Goal: Transaction & Acquisition: Book appointment/travel/reservation

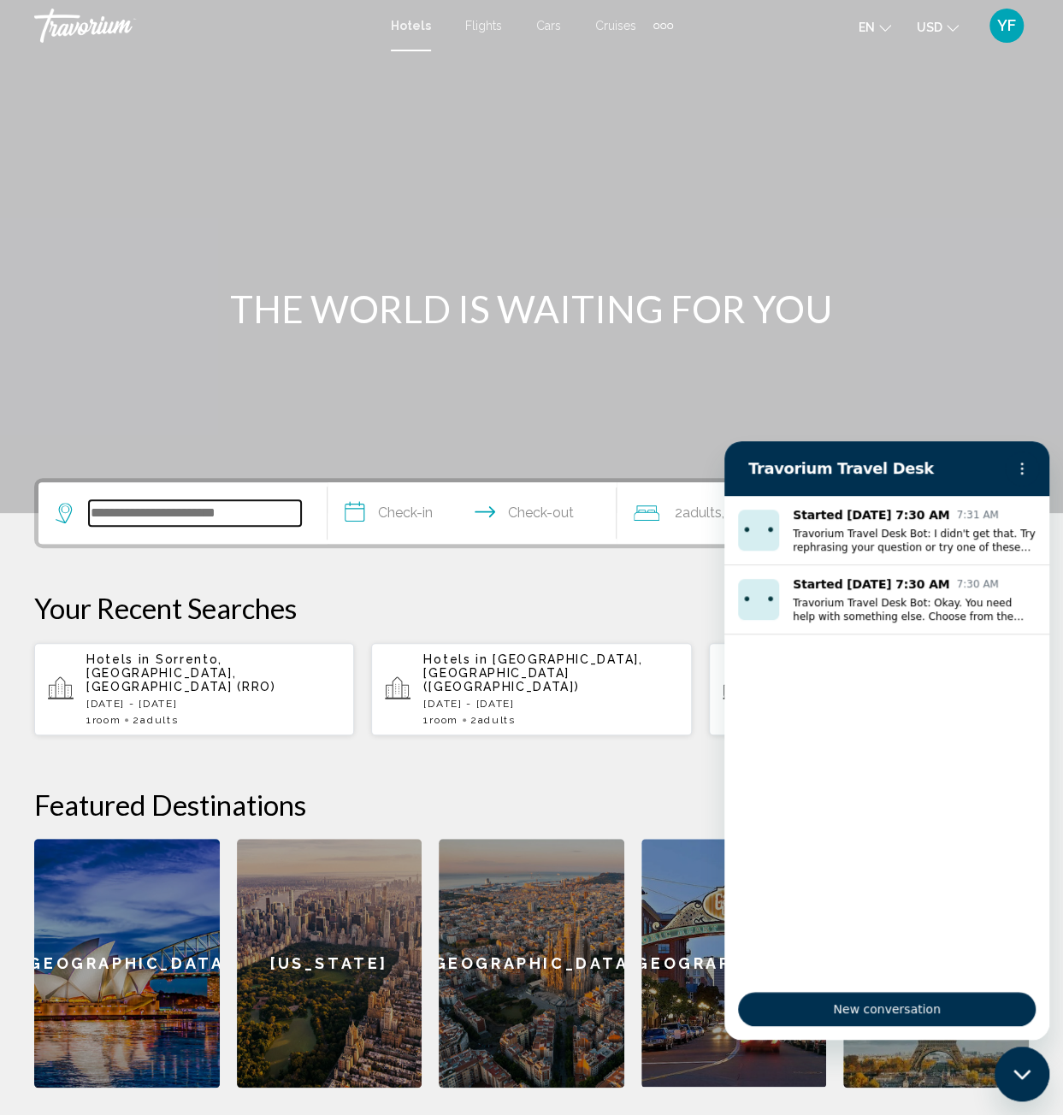
click at [257, 510] on input "Search widget" at bounding box center [195, 513] width 212 height 26
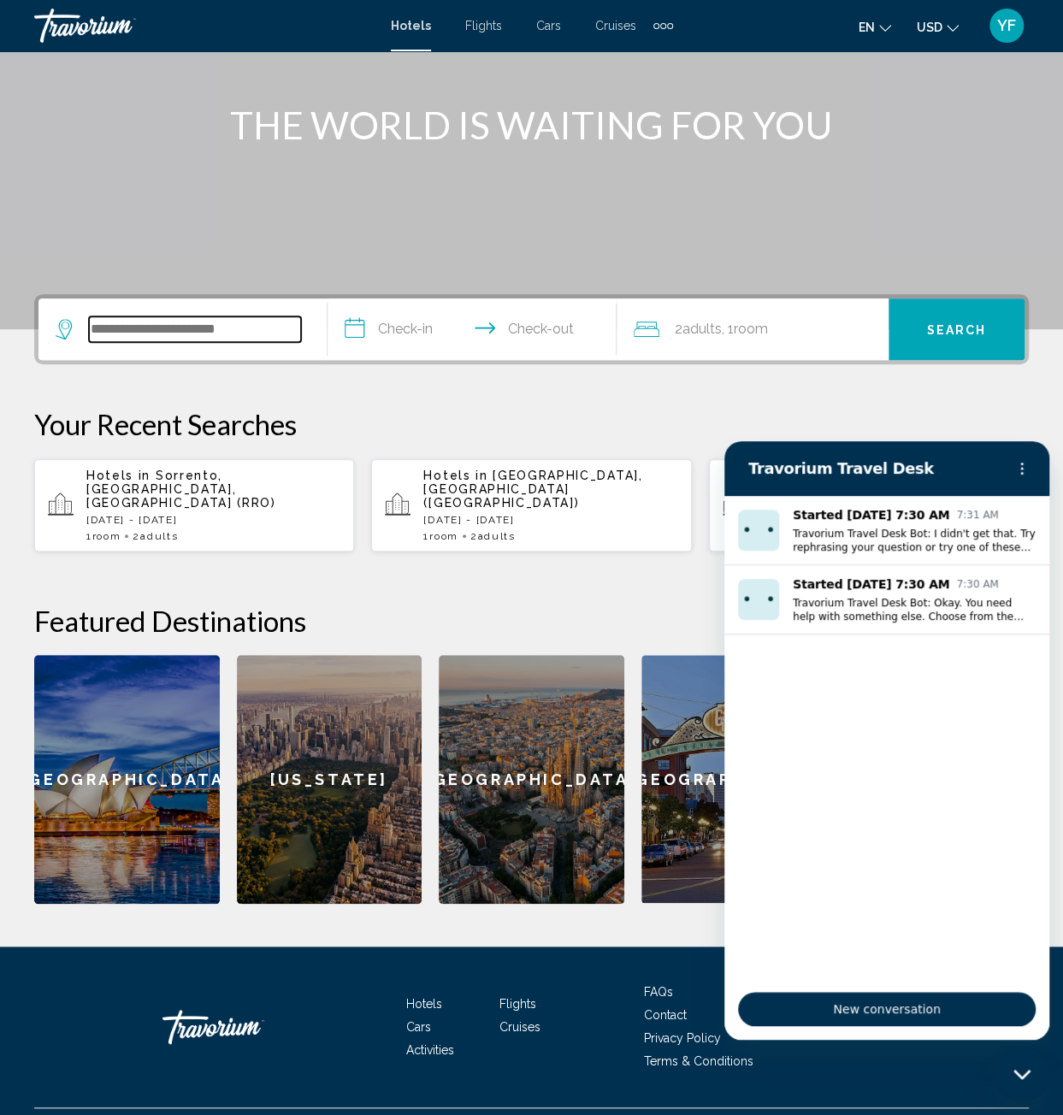
scroll to position [209, 0]
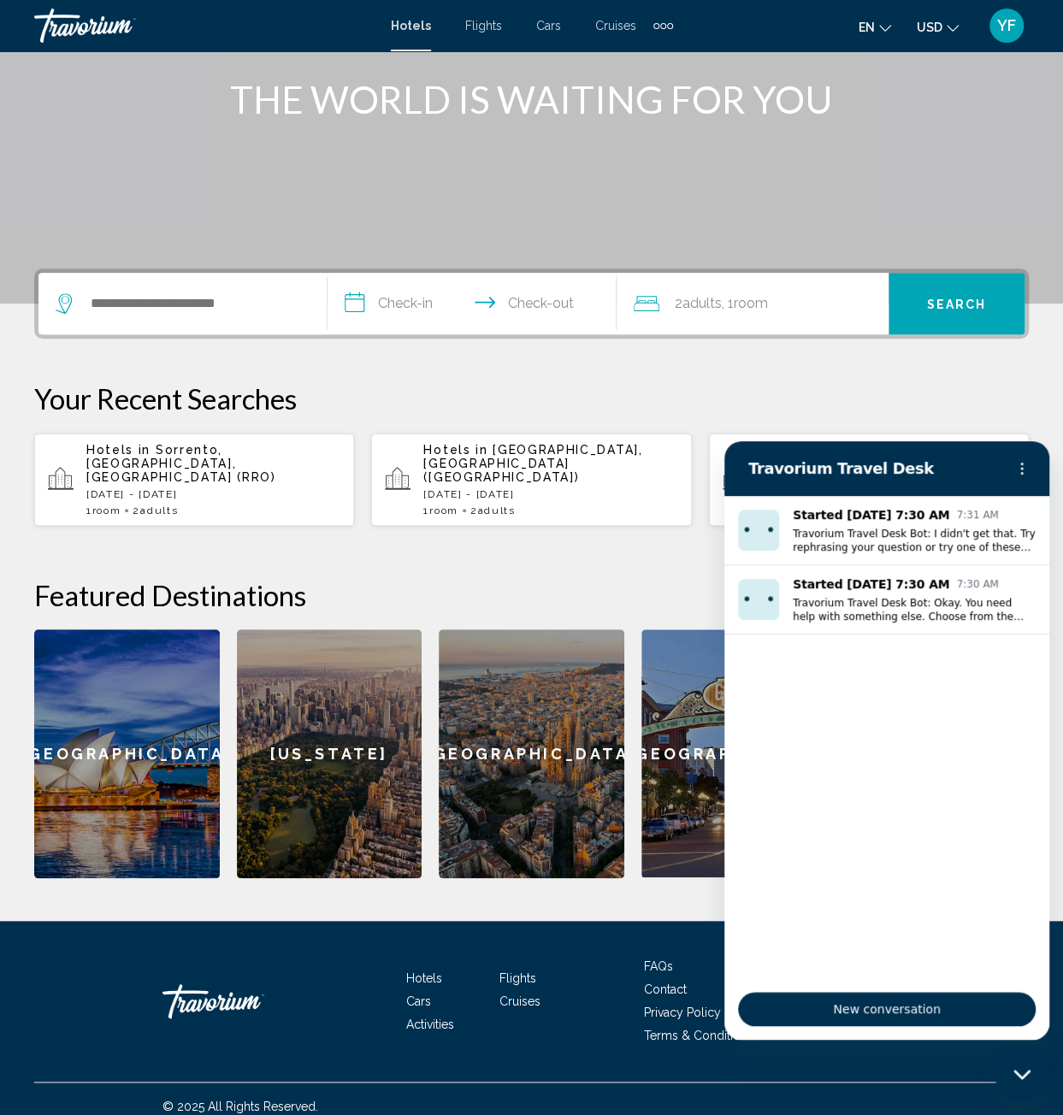
click at [236, 469] on div "Hotels in [GEOGRAPHIC_DATA], [GEOGRAPHIC_DATA], [GEOGRAPHIC_DATA] (RRO) [DATE] …" at bounding box center [213, 480] width 254 height 74
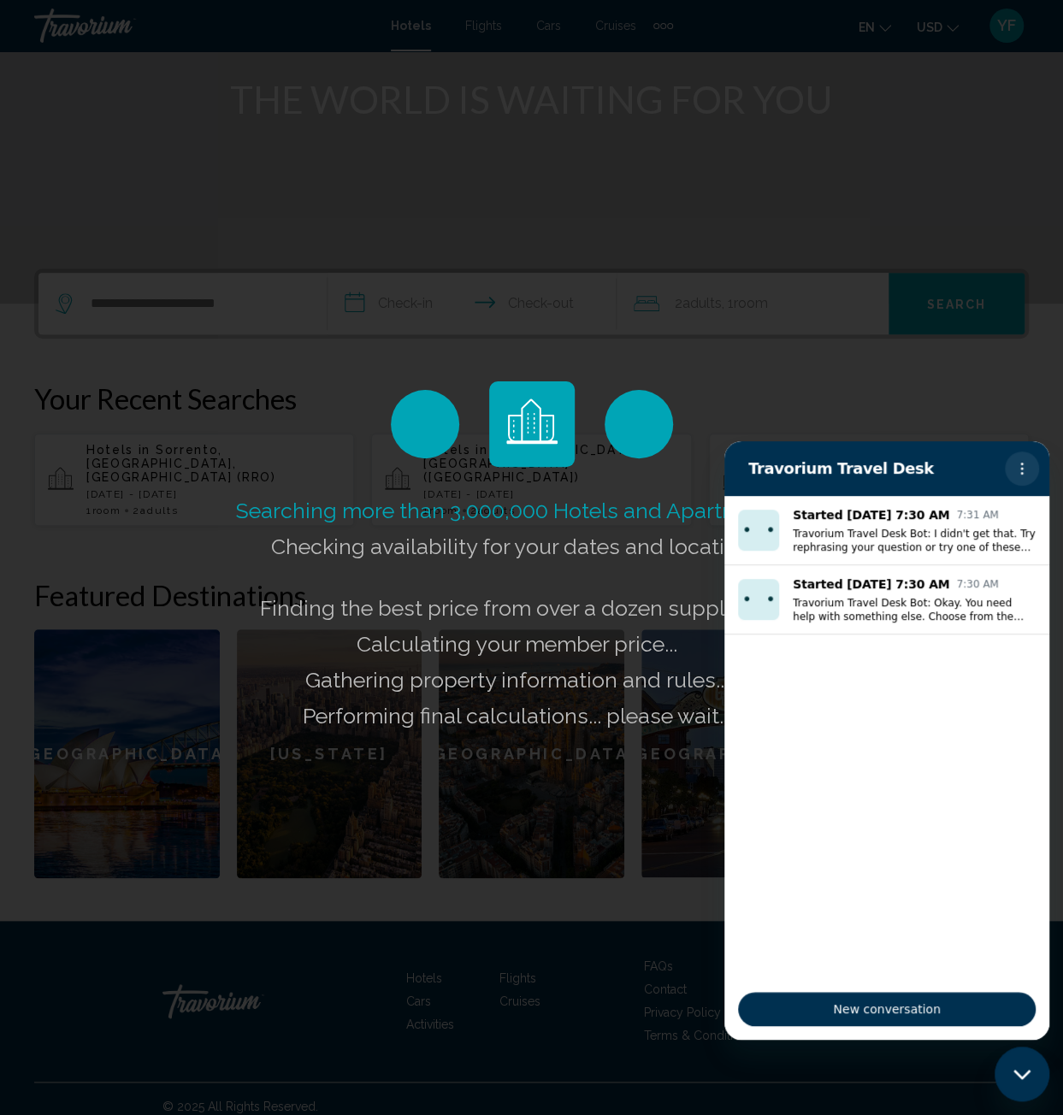
click at [1015, 468] on icon "Options menu" at bounding box center [1022, 469] width 14 height 14
click at [1028, 471] on button "Options menu" at bounding box center [1021, 468] width 34 height 34
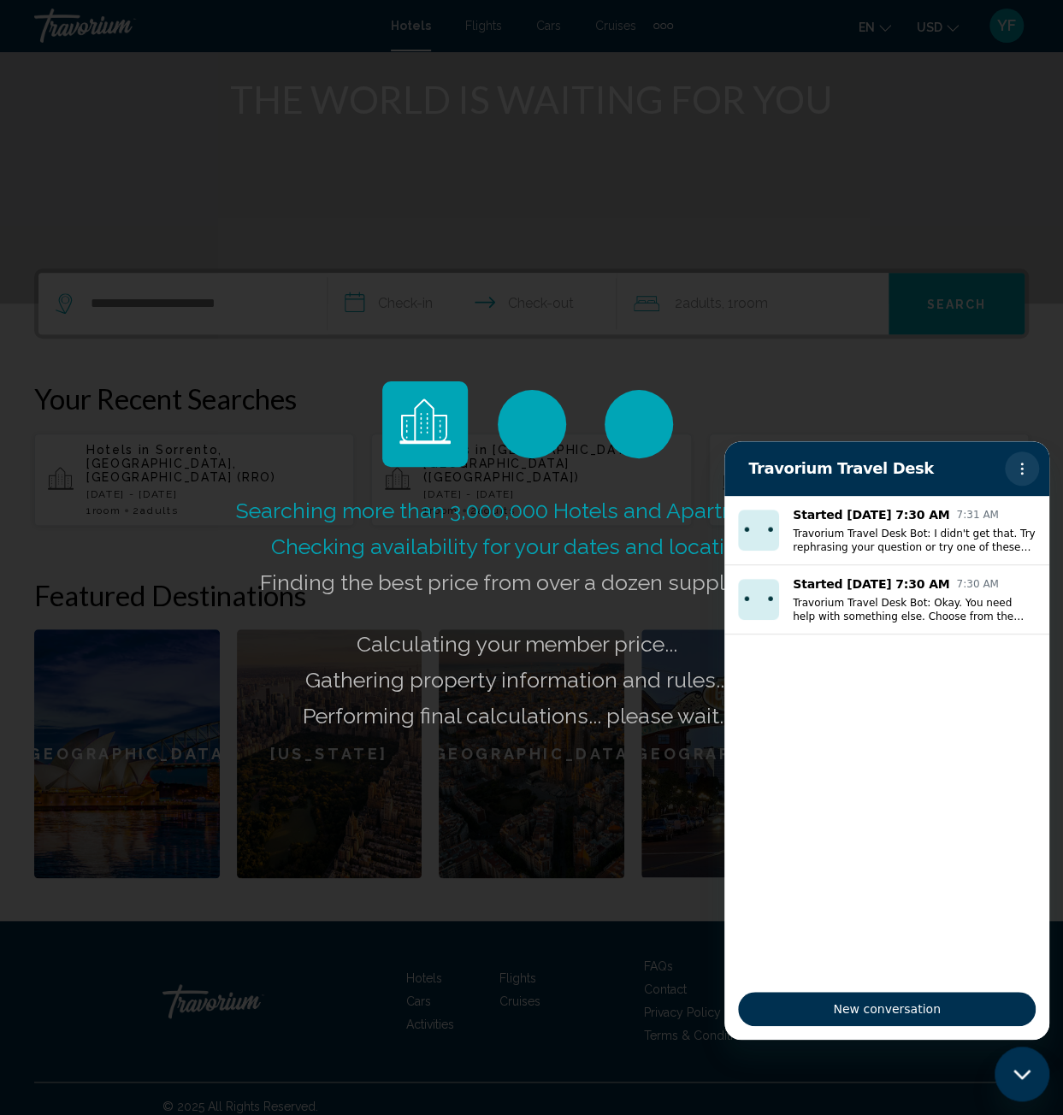
click at [1027, 469] on icon "Options menu" at bounding box center [1022, 469] width 14 height 14
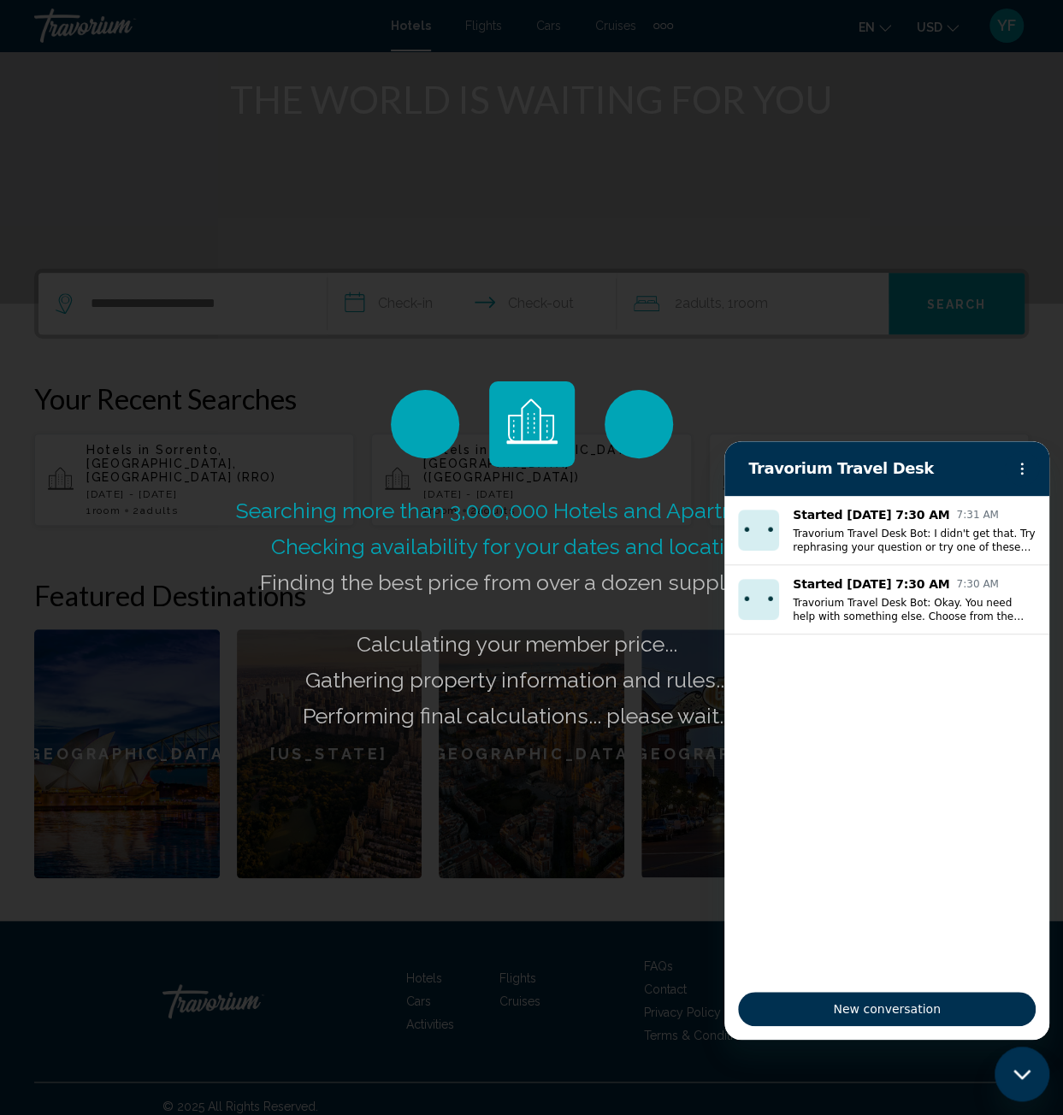
click at [898, 401] on div "Searching more than 3,000,000 Hotels and Apartments... Checking availability fo…" at bounding box center [531, 557] width 1063 height 1115
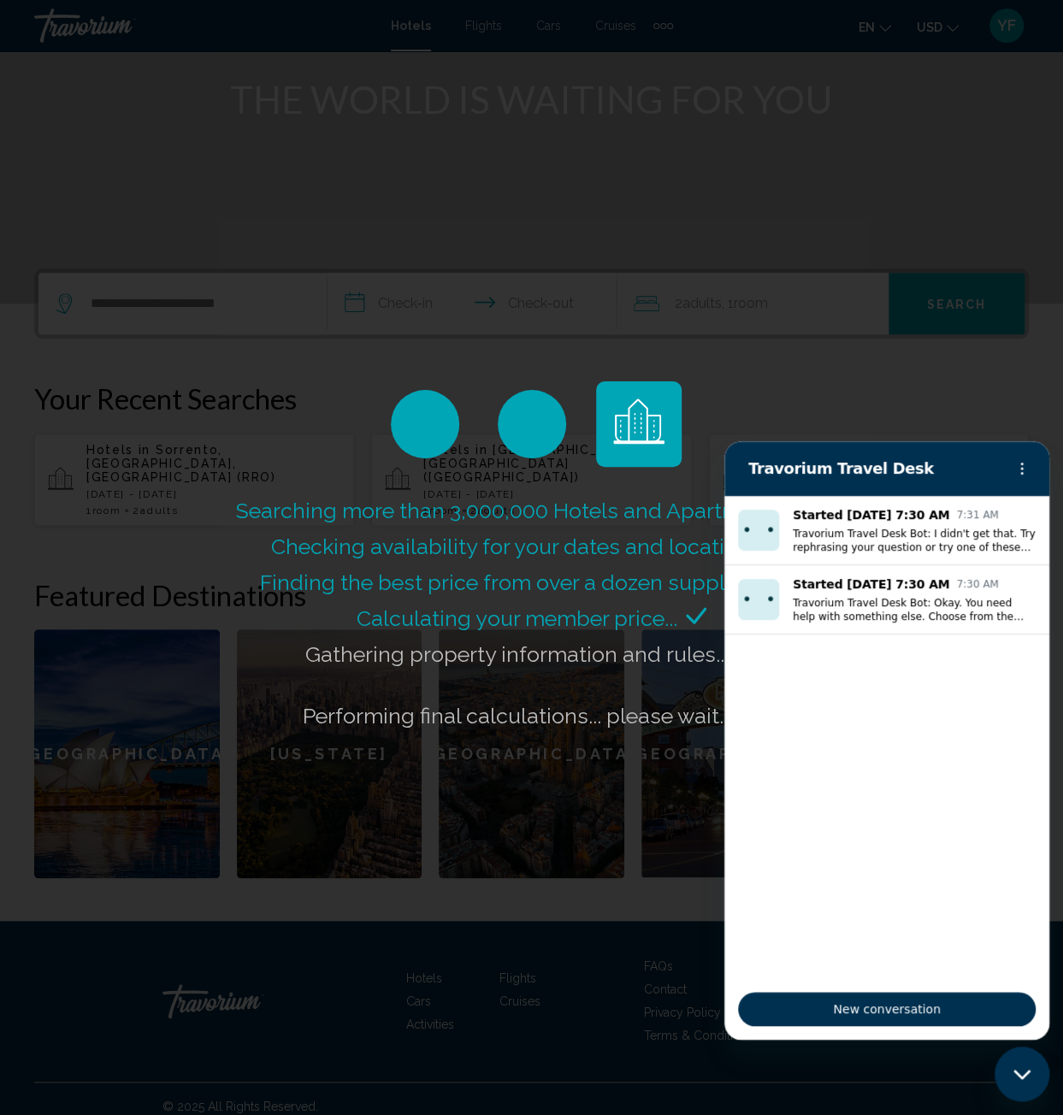
click at [1013, 1063] on div "Close messaging window" at bounding box center [1021, 1073] width 51 height 51
